Goal: Check status: Check status

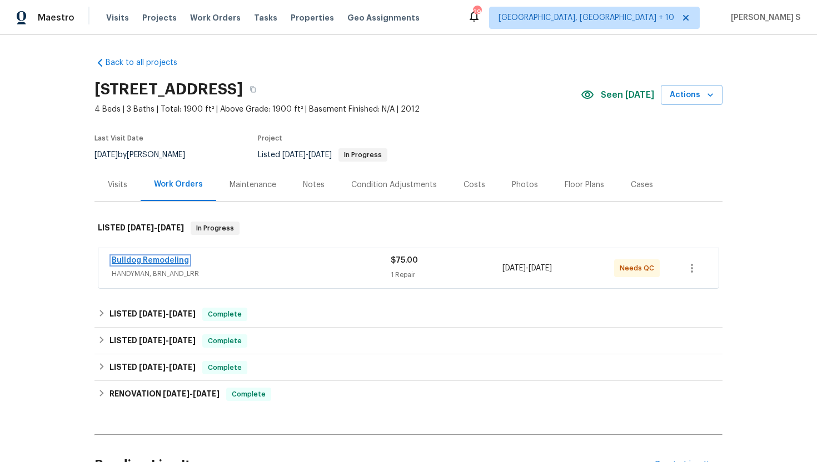
click at [147, 262] on link "Bulldog Remodeling" at bounding box center [150, 261] width 77 height 8
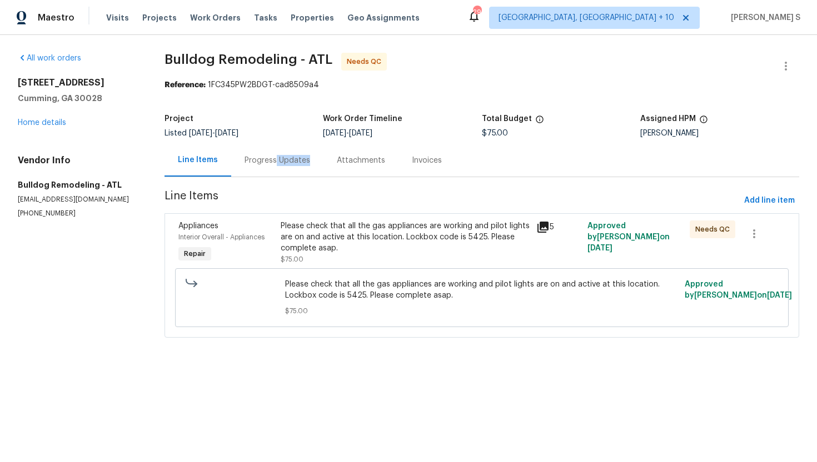
click at [277, 166] on div "Progress Updates" at bounding box center [277, 160] width 92 height 33
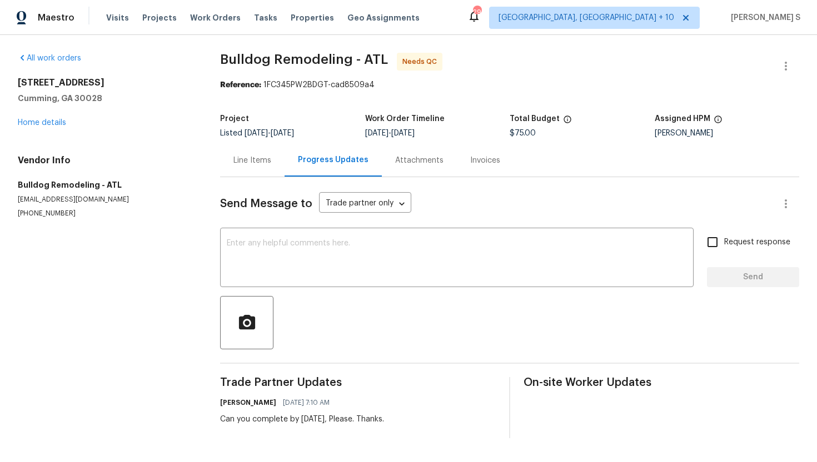
click at [411, 170] on div "Attachments" at bounding box center [419, 160] width 75 height 33
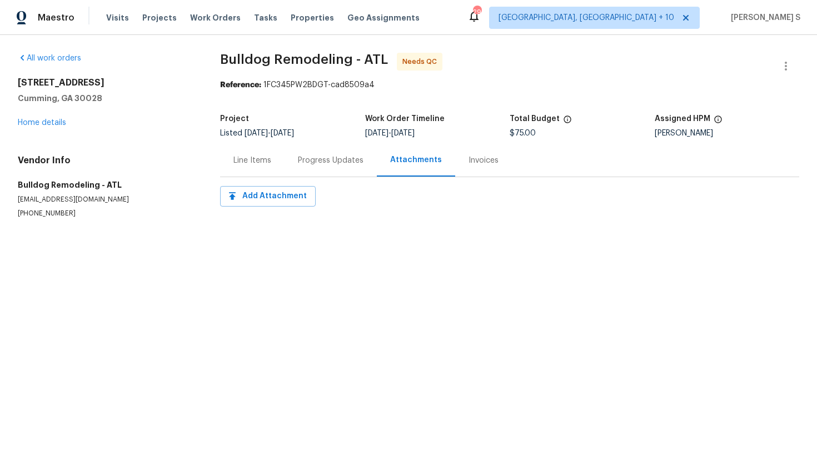
click at [232, 163] on div "Line Items" at bounding box center [252, 160] width 64 height 33
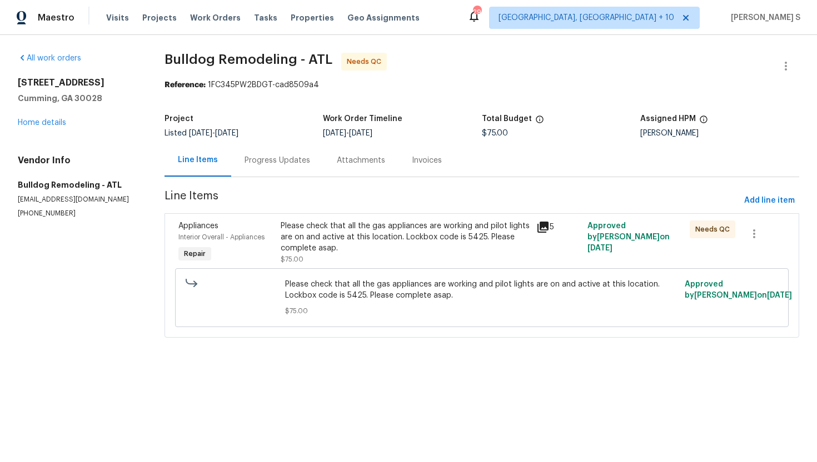
click at [545, 228] on icon at bounding box center [542, 227] width 13 height 13
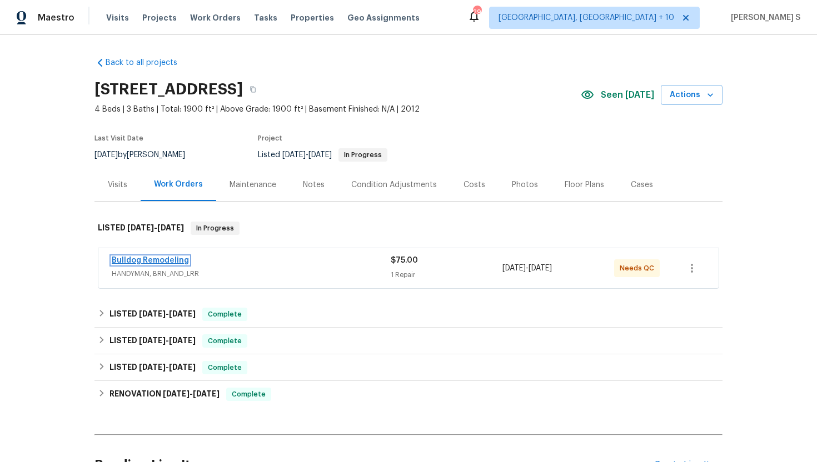
click at [153, 260] on link "Bulldog Remodeling" at bounding box center [150, 261] width 77 height 8
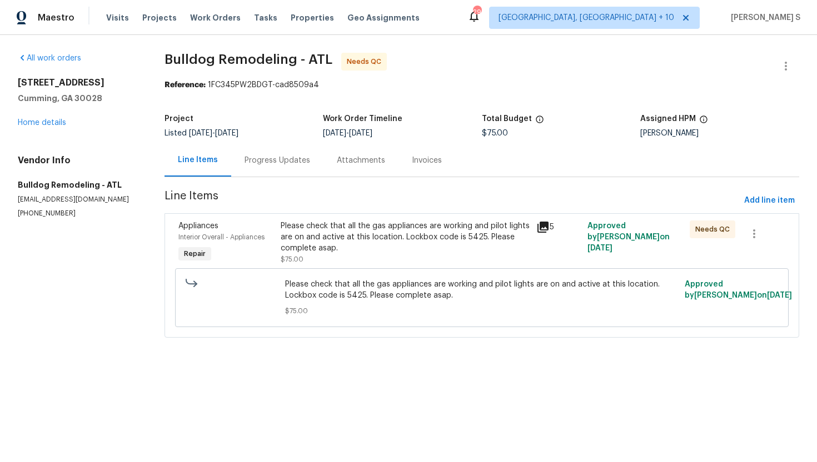
click at [545, 224] on icon at bounding box center [543, 227] width 11 height 11
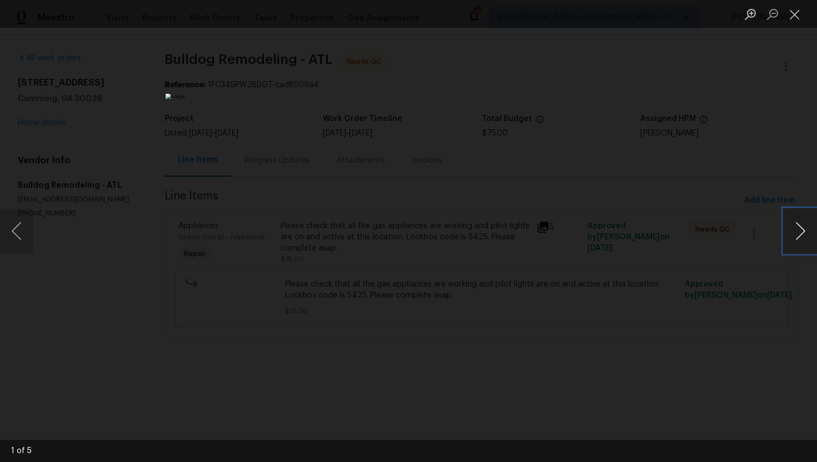
click at [803, 234] on button "Next image" at bounding box center [800, 231] width 33 height 44
click at [806, 242] on button "Next image" at bounding box center [800, 231] width 33 height 44
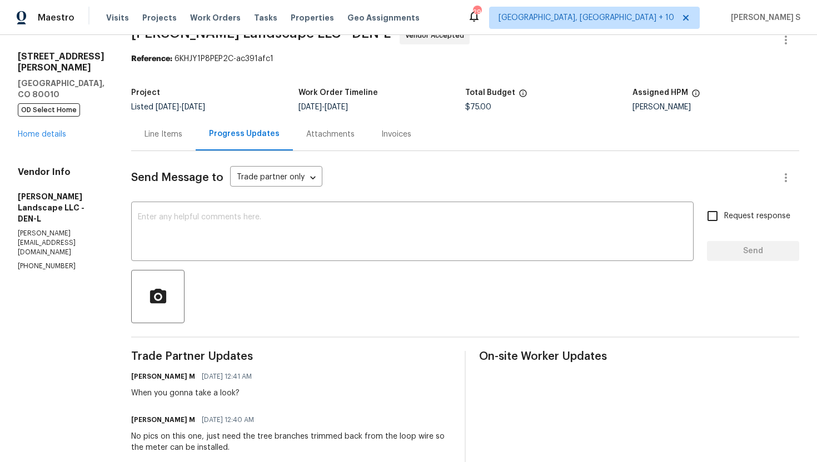
scroll to position [245, 0]
